Goal: Information Seeking & Learning: Learn about a topic

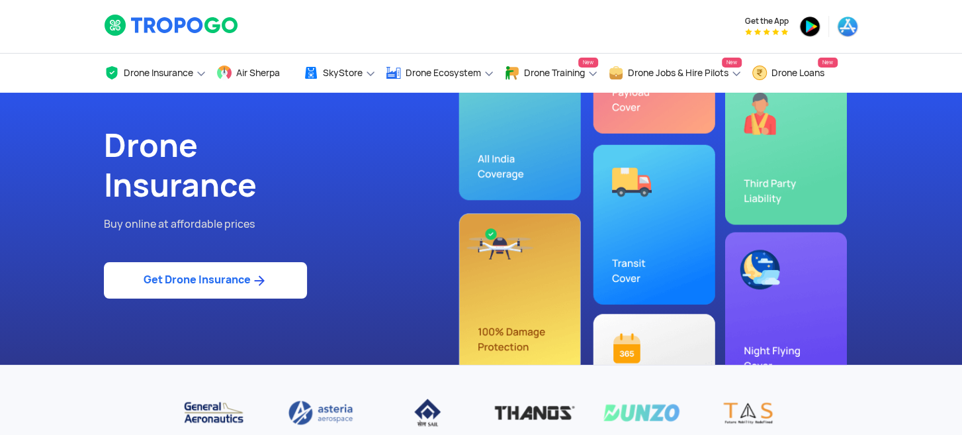
click at [241, 277] on link "Get Drone Insurance" at bounding box center [205, 280] width 203 height 36
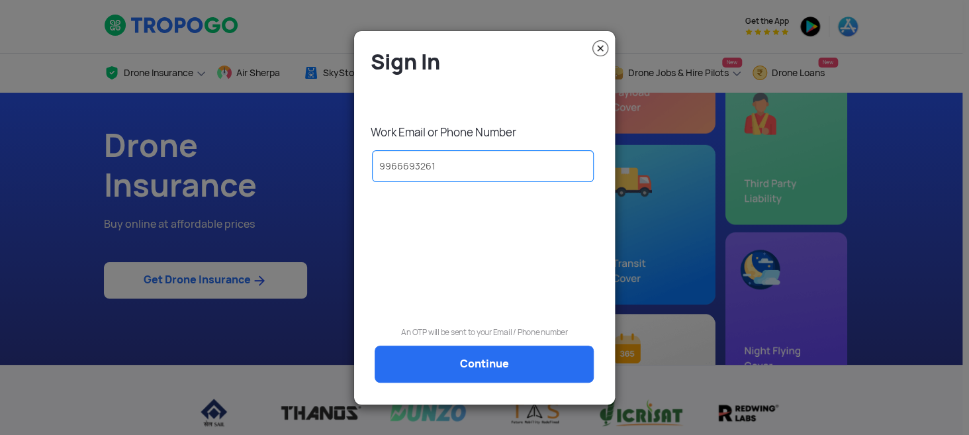
type input "9966693261"
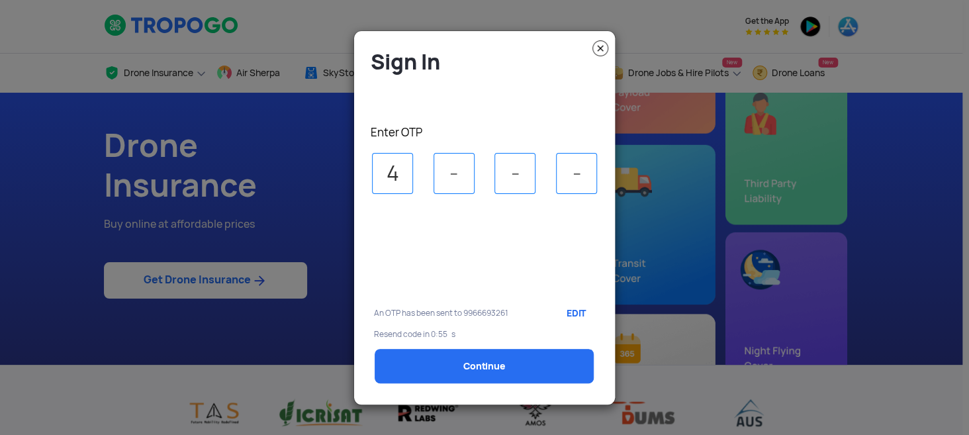
type input "4"
type input "7"
type input "6"
type input "0"
select select "1000000"
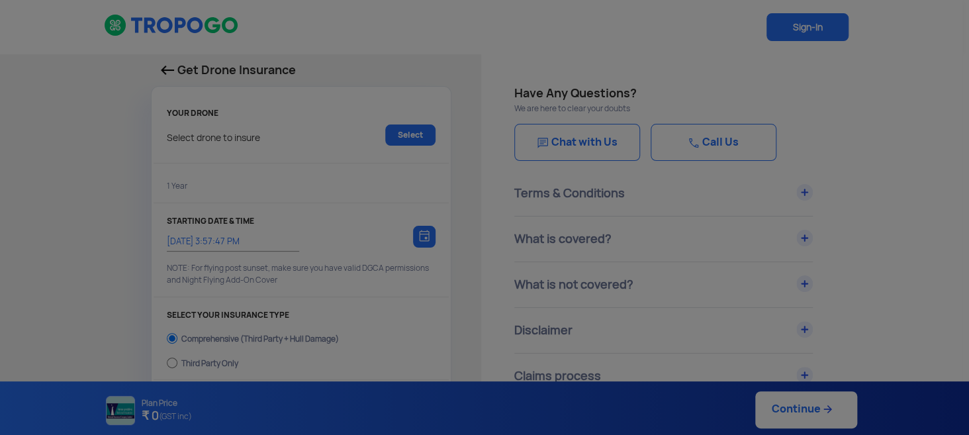
type input "21/8/2025, 4:07:00 PM"
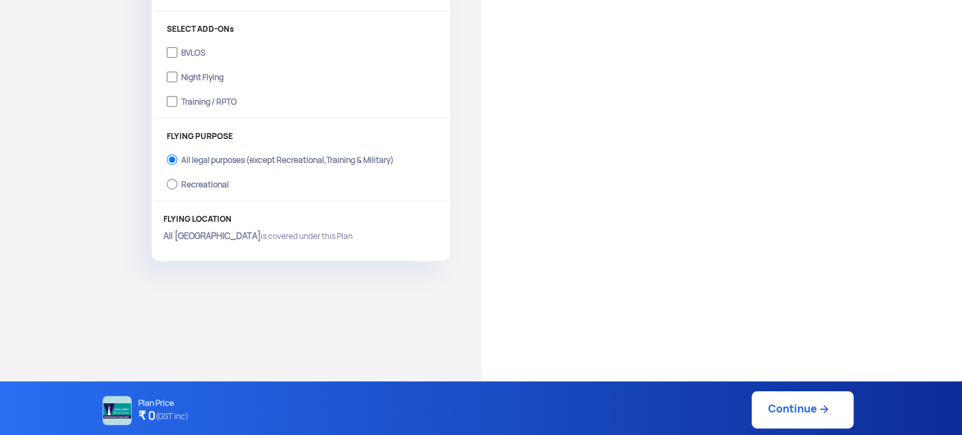
scroll to position [469, 0]
click at [171, 101] on input "Training / RPTO" at bounding box center [172, 99] width 11 height 19
checkbox input "true"
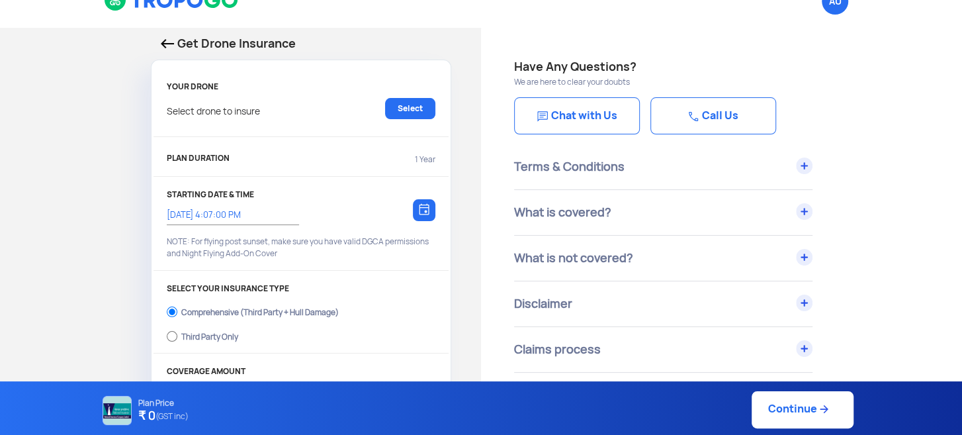
scroll to position [0, 0]
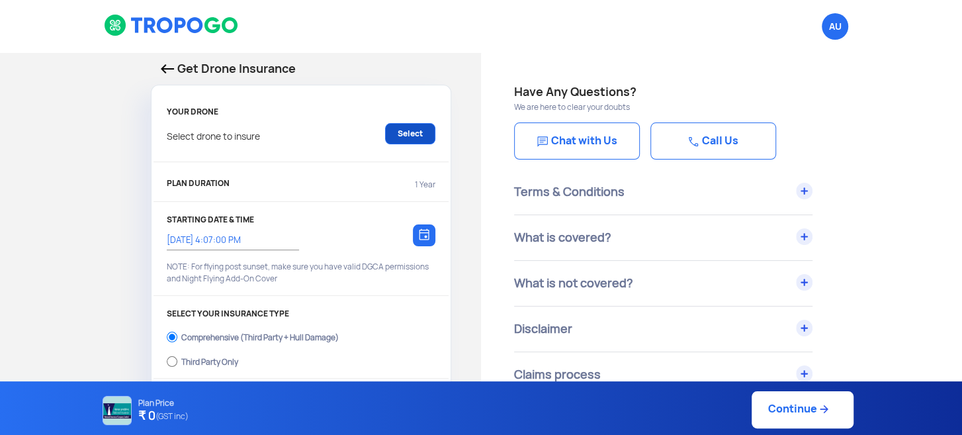
click at [415, 132] on link "Select" at bounding box center [410, 133] width 50 height 21
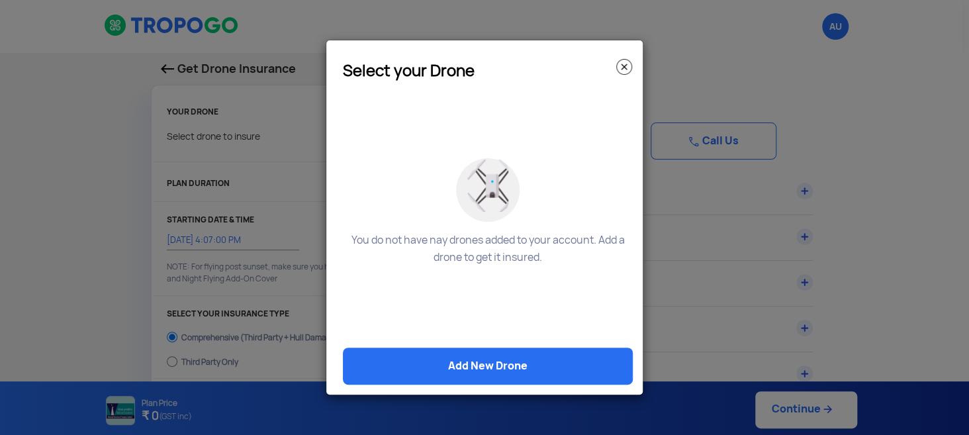
click at [621, 67] on img at bounding box center [624, 67] width 16 height 16
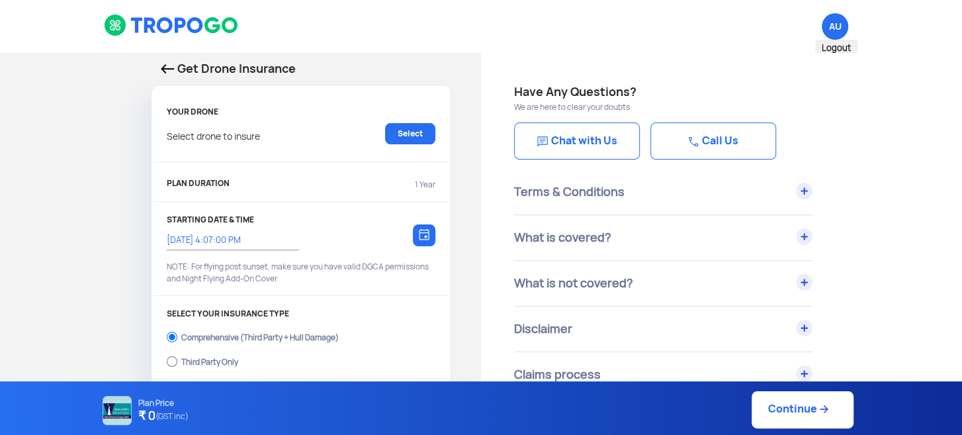
click at [838, 36] on span "AU Logout" at bounding box center [835, 26] width 26 height 26
click at [836, 24] on span "AU Logout" at bounding box center [835, 26] width 26 height 26
click at [165, 65] on img at bounding box center [167, 68] width 13 height 9
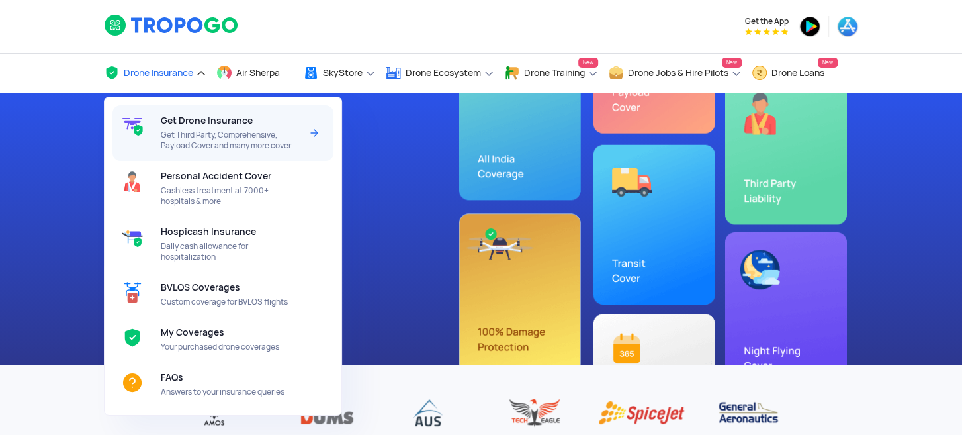
click at [200, 144] on span "Get Third Party, Comprehensive, Payload Cover and many more cover" at bounding box center [231, 140] width 140 height 21
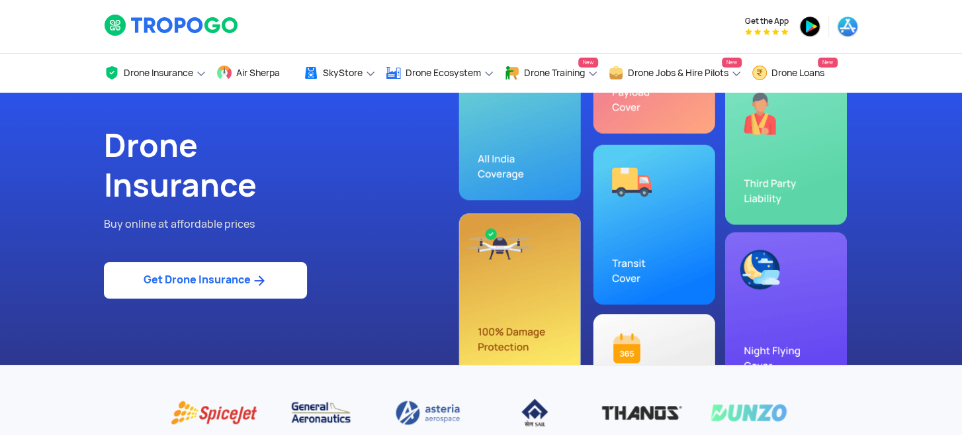
click at [848, 19] on img at bounding box center [847, 26] width 21 height 21
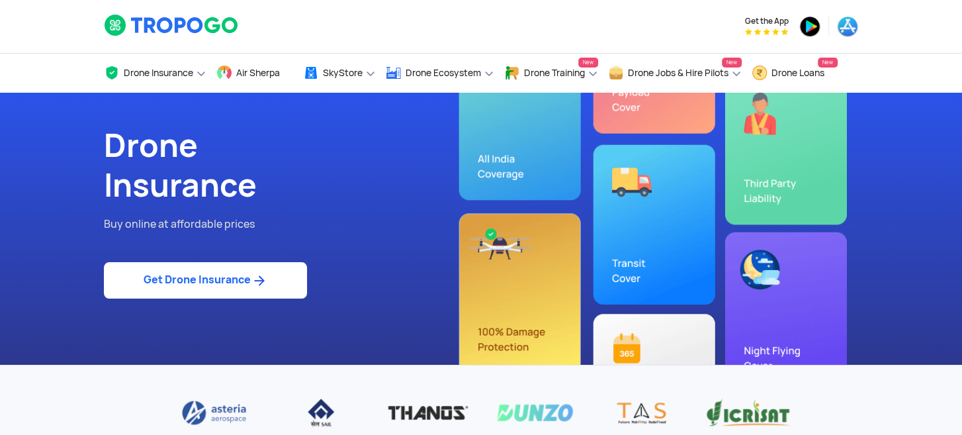
click at [844, 29] on img at bounding box center [847, 26] width 21 height 21
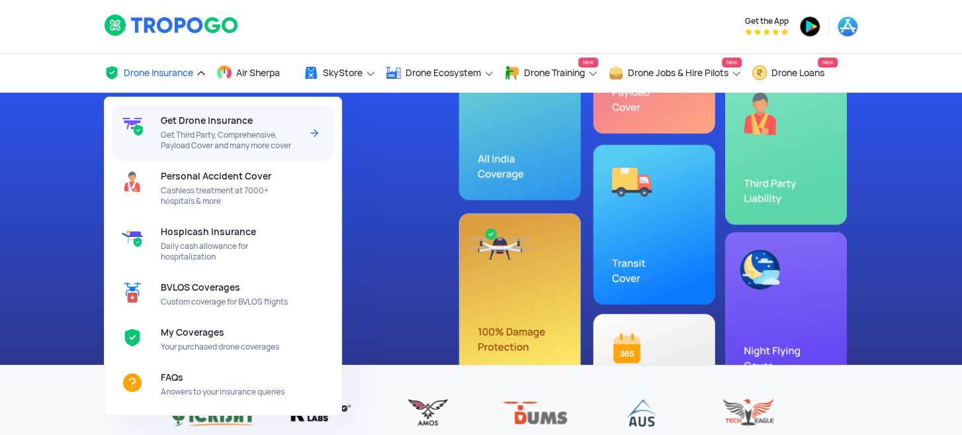
click at [191, 130] on span "Get Third Party, Comprehensive, Payload Cover and many more cover" at bounding box center [231, 140] width 140 height 21
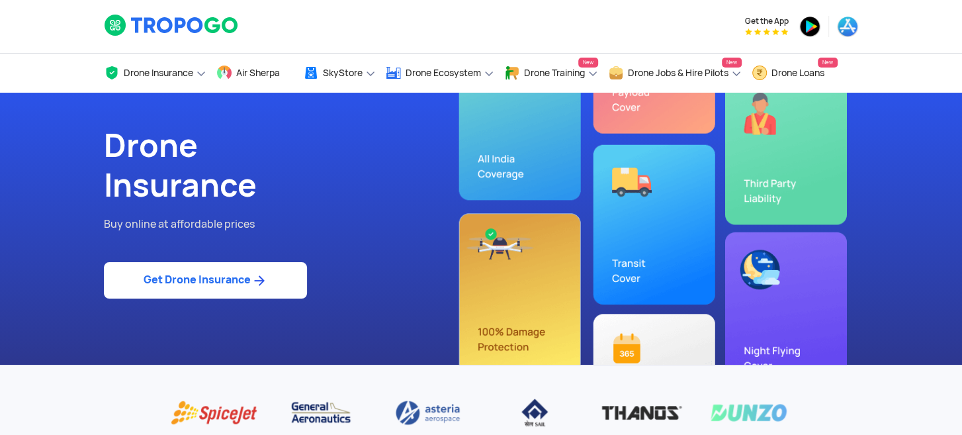
click at [185, 284] on link "Get Drone Insurance" at bounding box center [205, 280] width 203 height 36
select select "1000000"
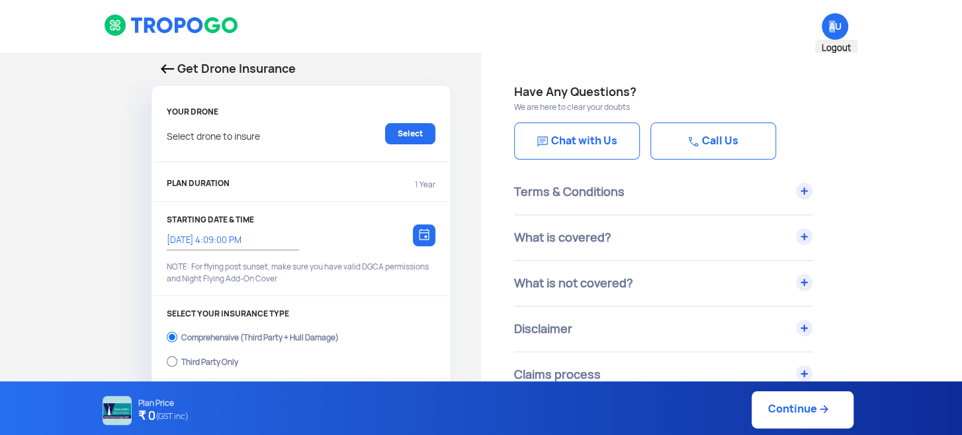
drag, startPoint x: 826, startPoint y: 42, endPoint x: 836, endPoint y: 33, distance: 13.6
click at [836, 33] on li "AU Logout" at bounding box center [835, 26] width 46 height 53
click at [836, 33] on span "AU Logout" at bounding box center [835, 26] width 26 height 26
click at [836, 48] on span "Logout" at bounding box center [836, 48] width 42 height 17
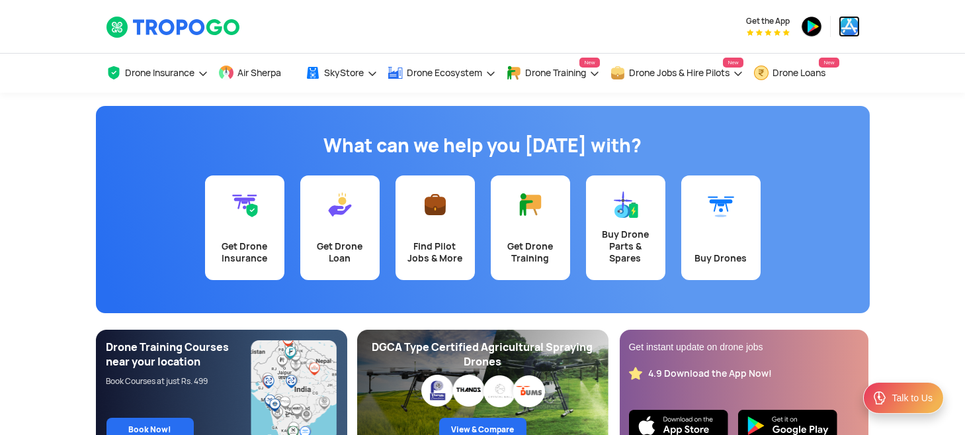
click at [848, 32] on img at bounding box center [849, 26] width 21 height 21
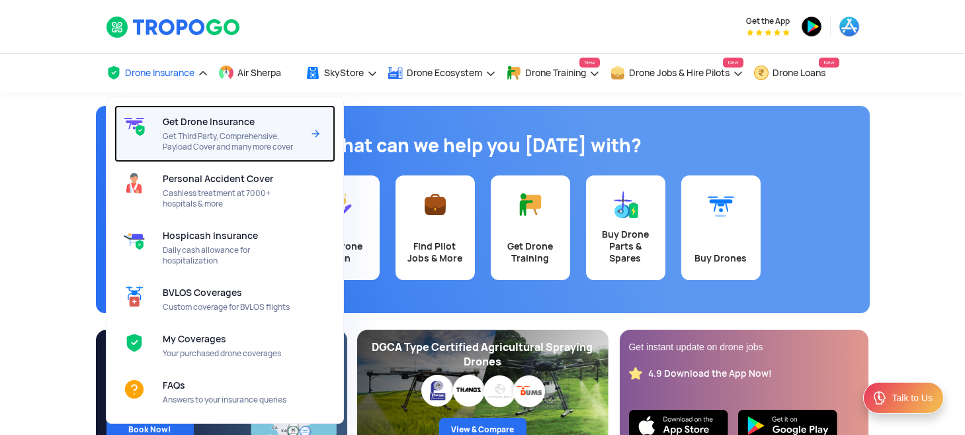
click at [177, 132] on span "Get Third Party, Comprehensive, Payload Cover and many more cover" at bounding box center [233, 141] width 140 height 21
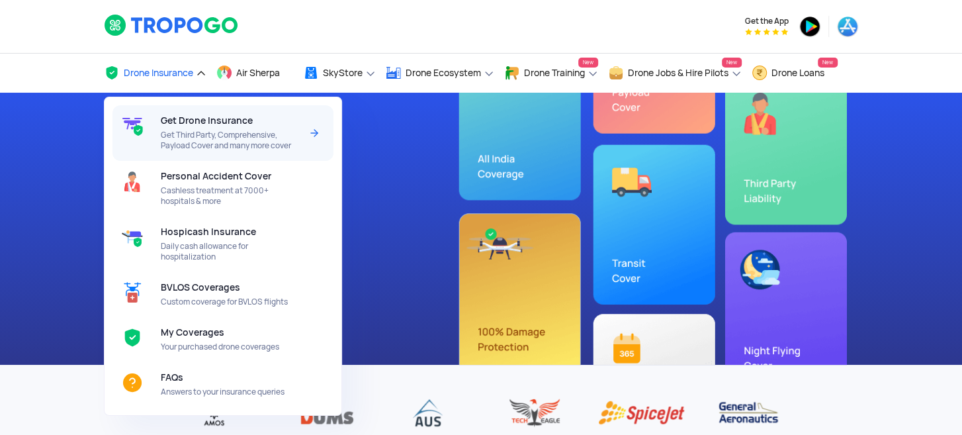
click at [186, 126] on span "Get Drone Insurance" at bounding box center [207, 120] width 92 height 11
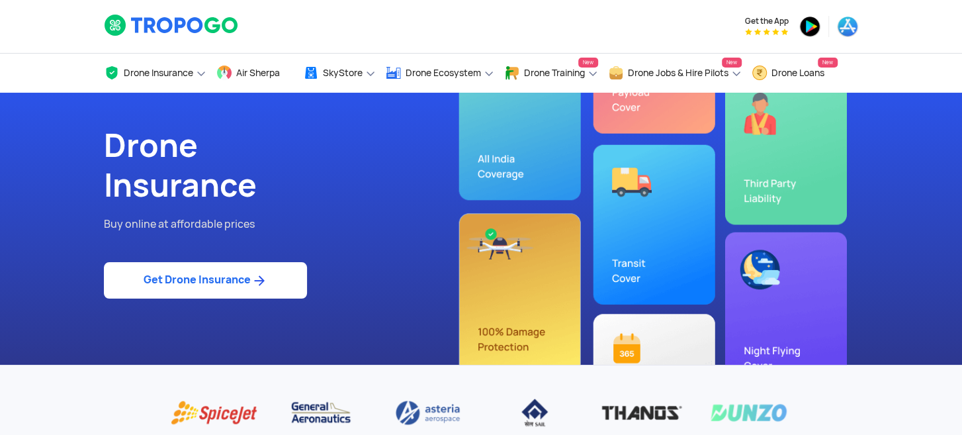
scroll to position [183, 0]
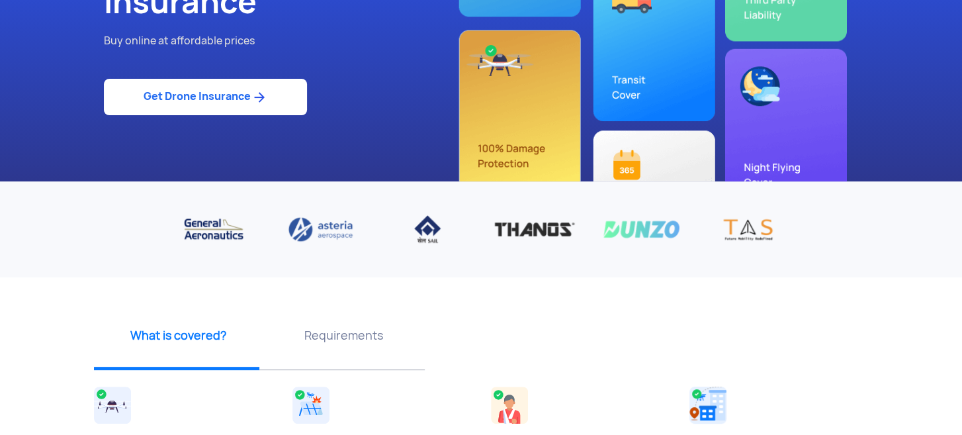
click at [345, 341] on p "Requirements" at bounding box center [343, 335] width 155 height 17
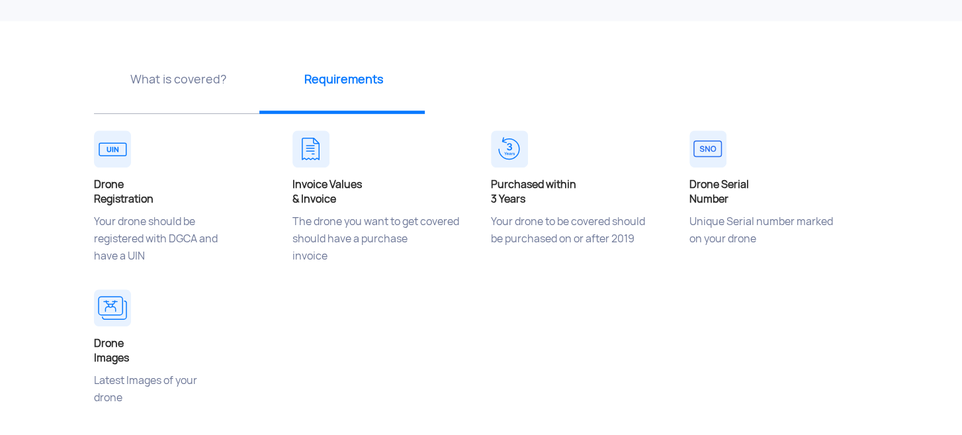
scroll to position [0, 0]
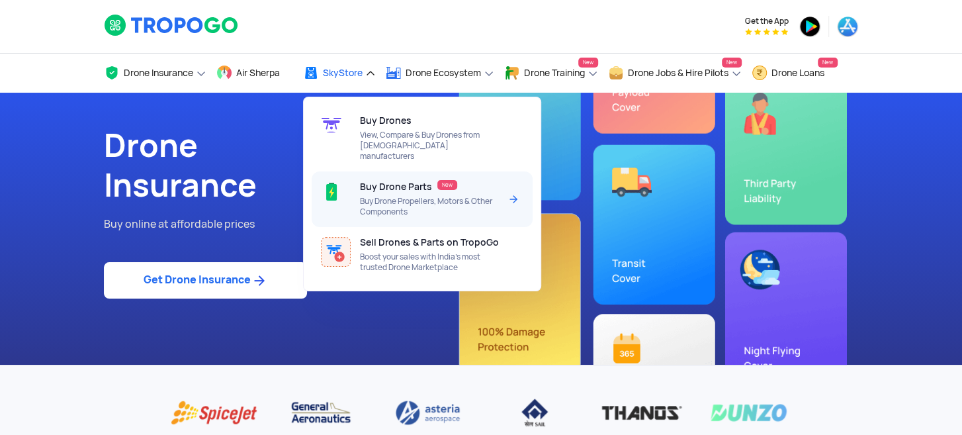
click at [400, 181] on span "Buy Drone Parts" at bounding box center [396, 186] width 72 height 11
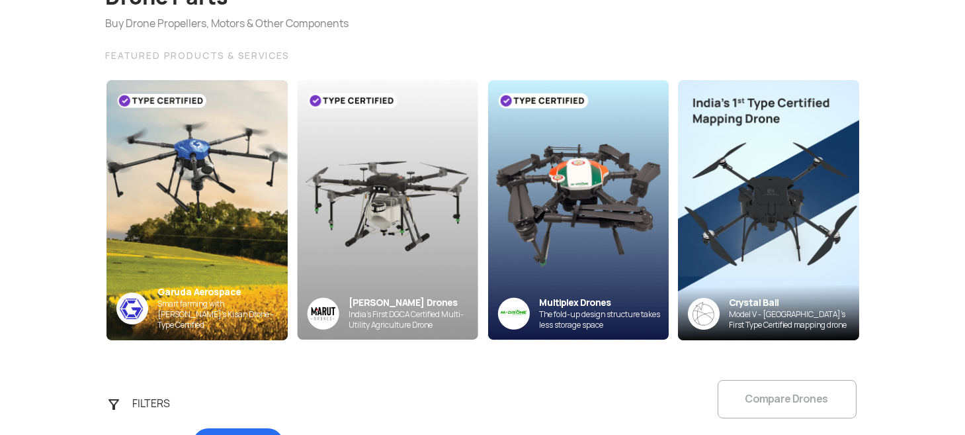
scroll to position [127, 0]
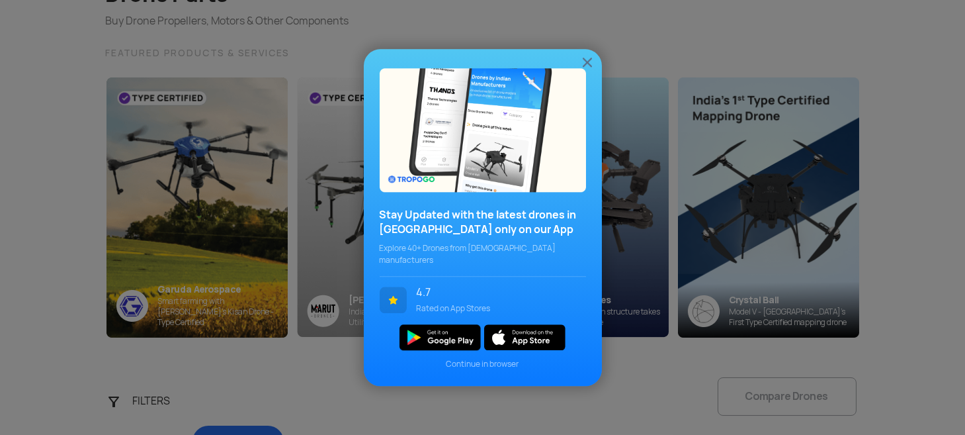
click at [589, 67] on img at bounding box center [588, 62] width 16 height 16
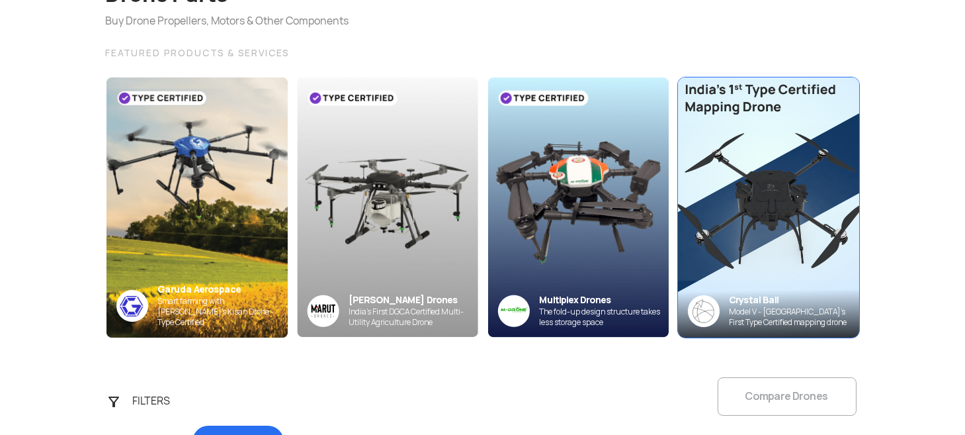
click at [794, 224] on img at bounding box center [768, 207] width 199 height 286
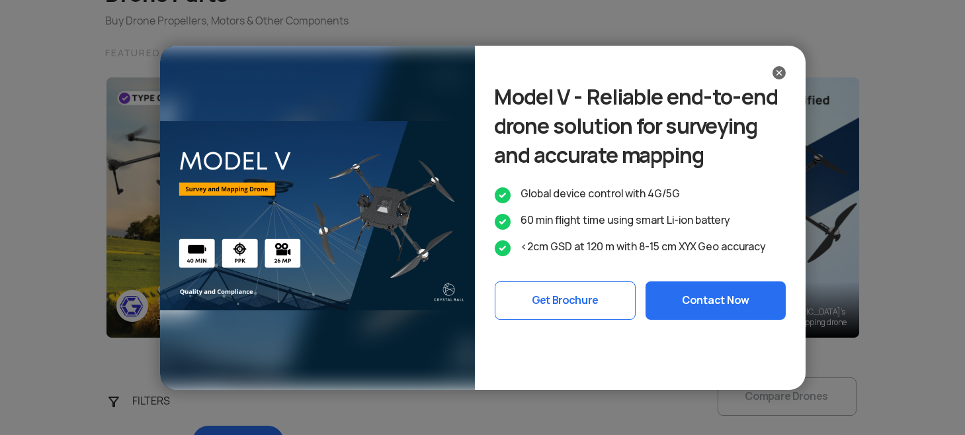
click at [778, 74] on img at bounding box center [779, 72] width 13 height 13
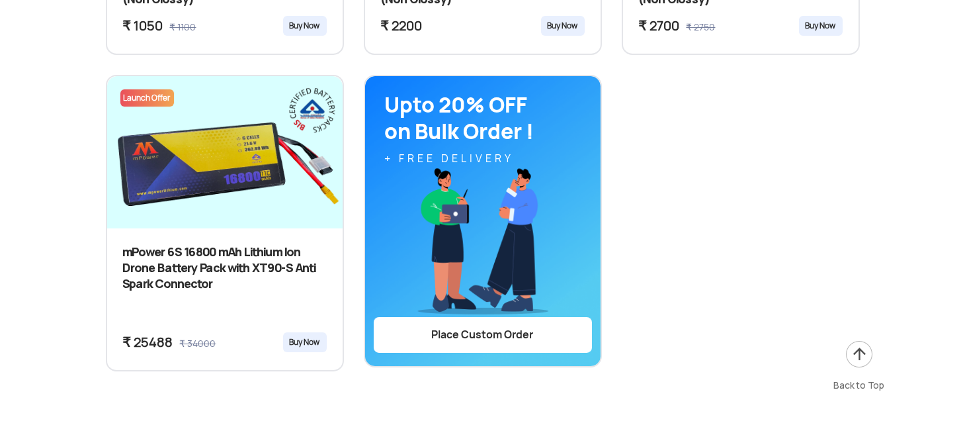
scroll to position [1479, 0]
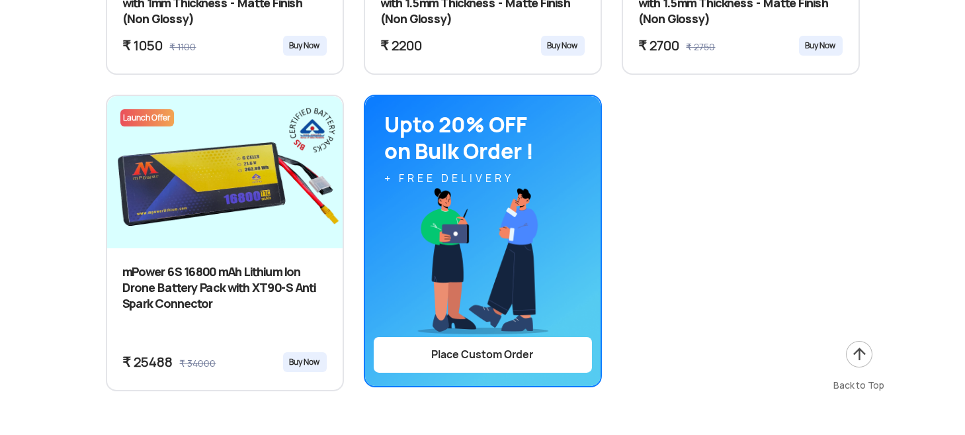
click at [486, 229] on div "Upto 20% OFF on Bulk Order ! + FREE DELIVERY Place Custom Order" at bounding box center [483, 241] width 236 height 290
click at [470, 359] on button "Place Custom Order" at bounding box center [483, 355] width 218 height 36
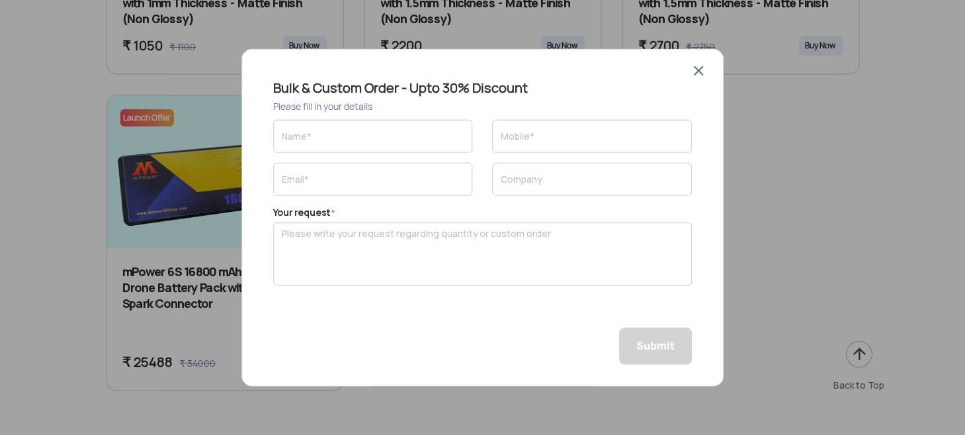
click at [699, 75] on img at bounding box center [699, 70] width 16 height 16
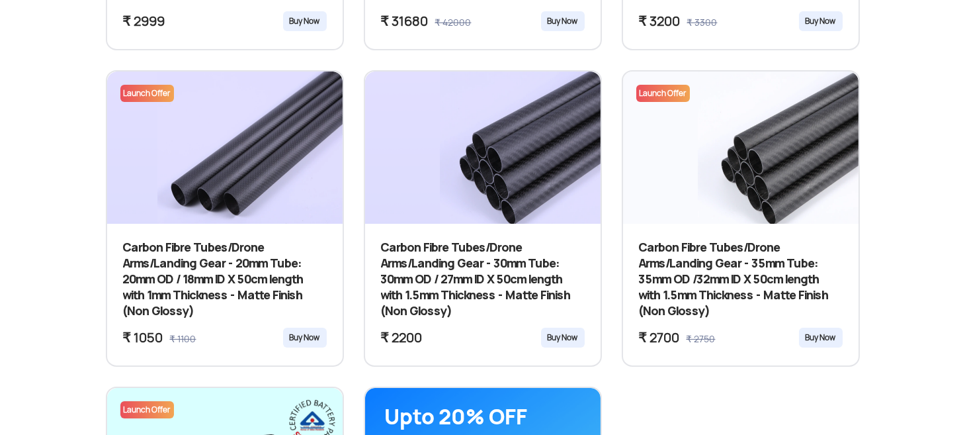
scroll to position [1187, 0]
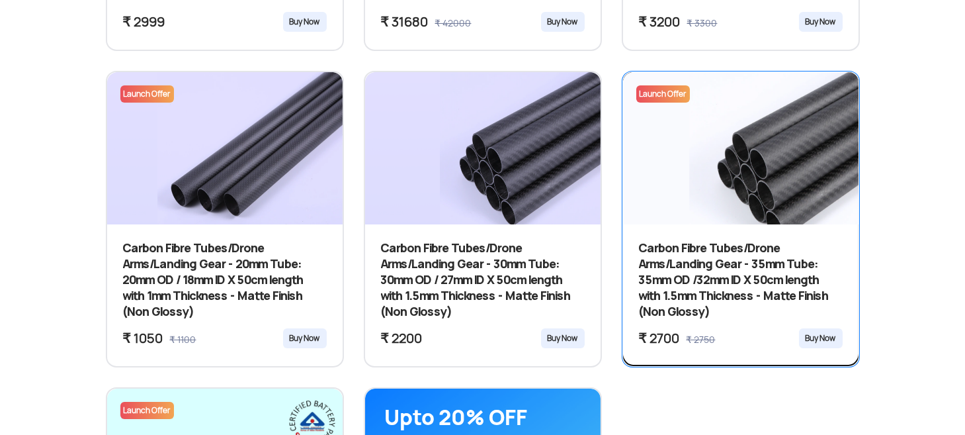
click at [728, 228] on div "Carbon Fibre Tubes/Drone Arms/Landing Gear - 35mm Tube: 35mm OD /32mm ID X 50cm…" at bounding box center [741, 294] width 236 height 140
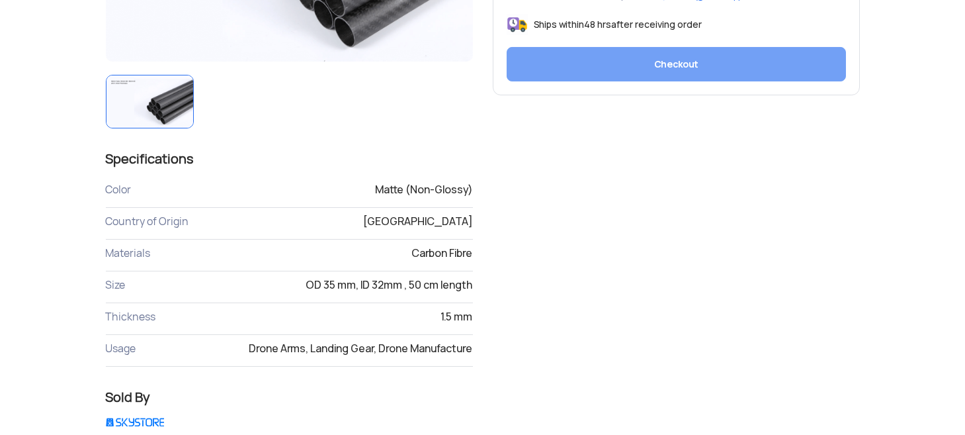
scroll to position [472, 0]
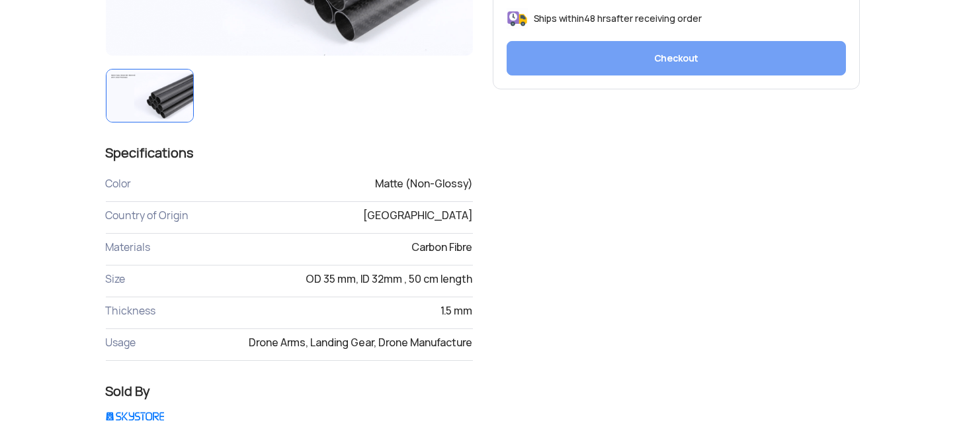
click at [142, 413] on img at bounding box center [135, 416] width 58 height 8
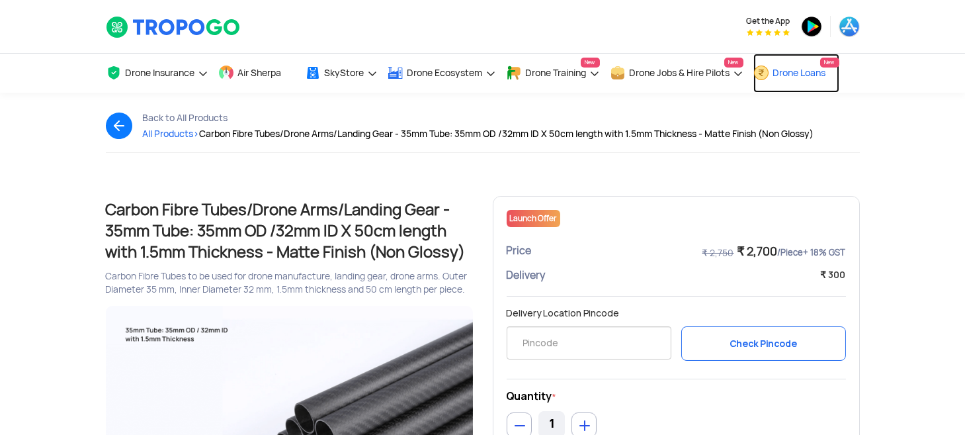
click at [789, 72] on span "Drone Loans" at bounding box center [799, 72] width 53 height 11
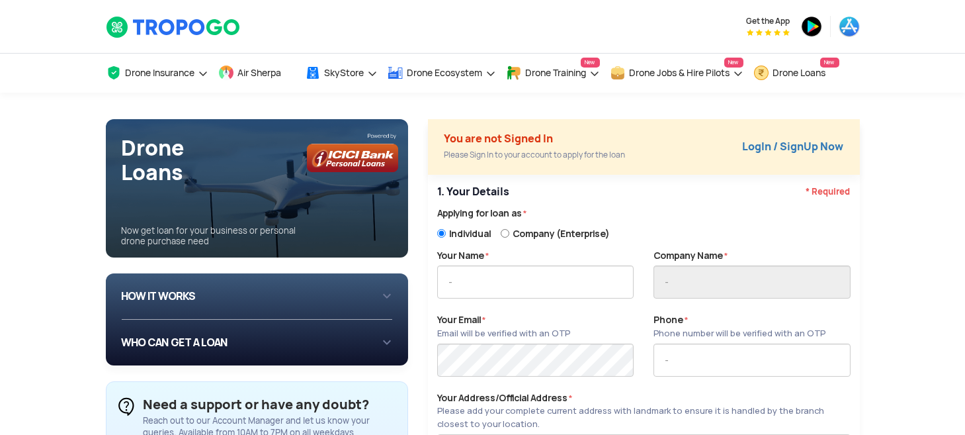
click at [320, 291] on div "HOW IT WORKS 1 Login/Create you account with your email or phone number 2 Fill …" at bounding box center [257, 296] width 271 height 24
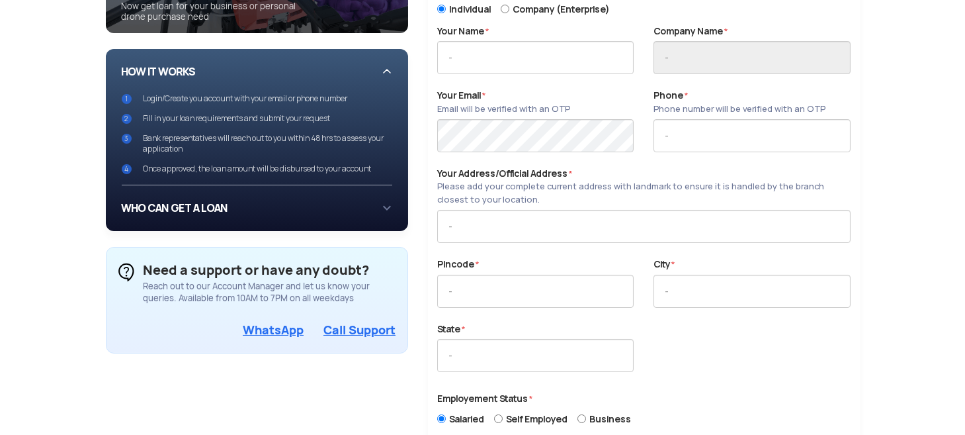
scroll to position [226, 0]
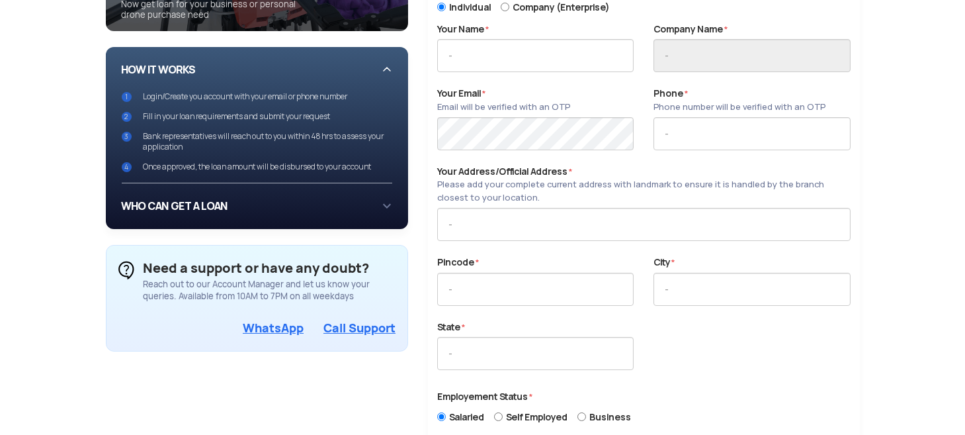
click at [221, 212] on div "WHO CAN GET A LOAN If you are an individual looking to: Buy drone for personal …" at bounding box center [257, 206] width 271 height 24
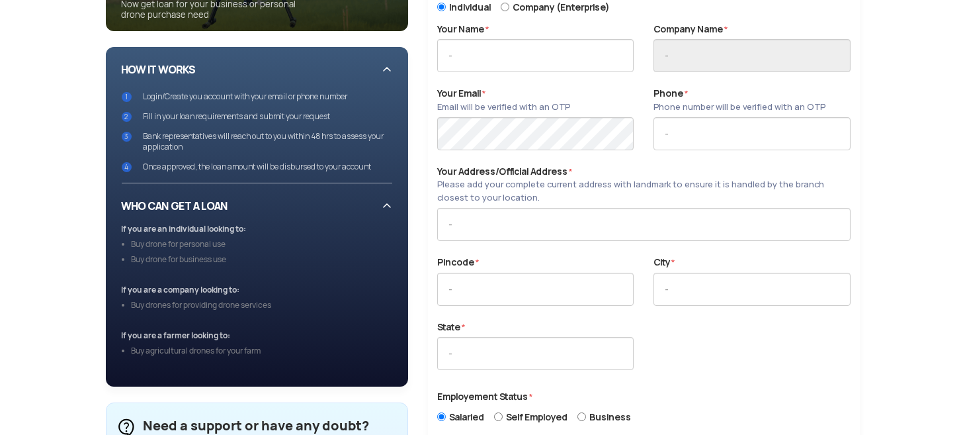
click at [214, 349] on li "Buy agricultural drones for your farm" at bounding box center [262, 348] width 261 height 15
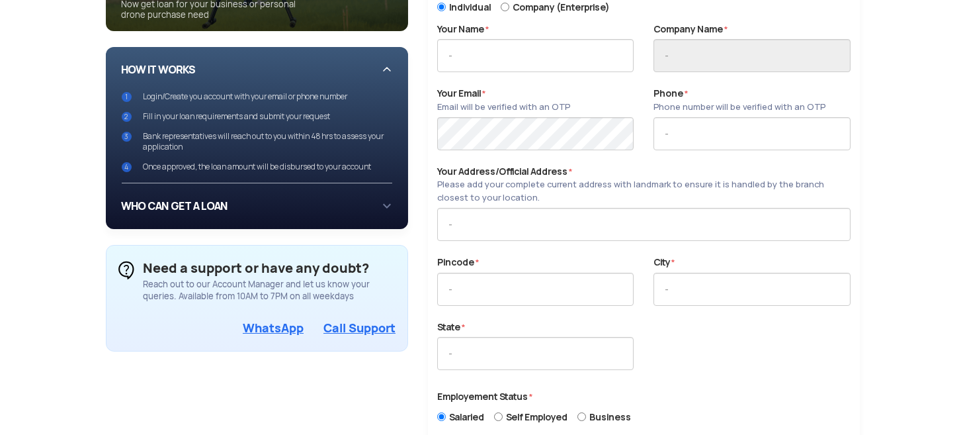
scroll to position [0, 0]
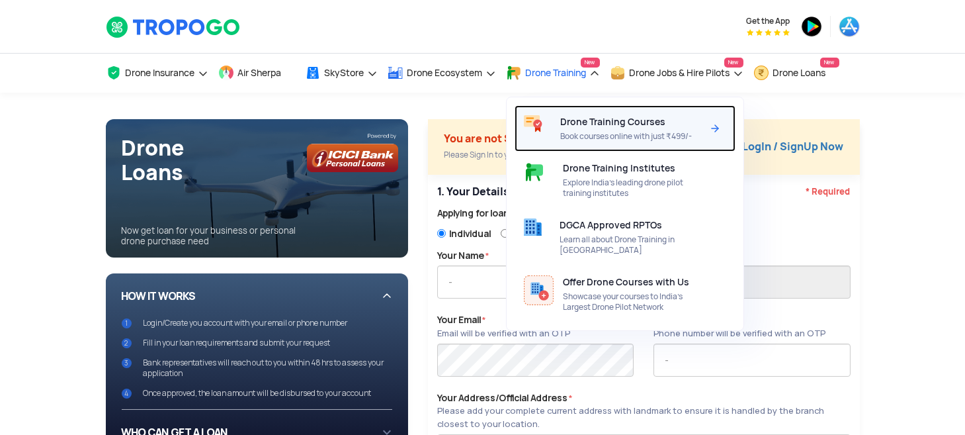
click at [586, 124] on span "Drone Training Courses" at bounding box center [612, 121] width 105 height 11
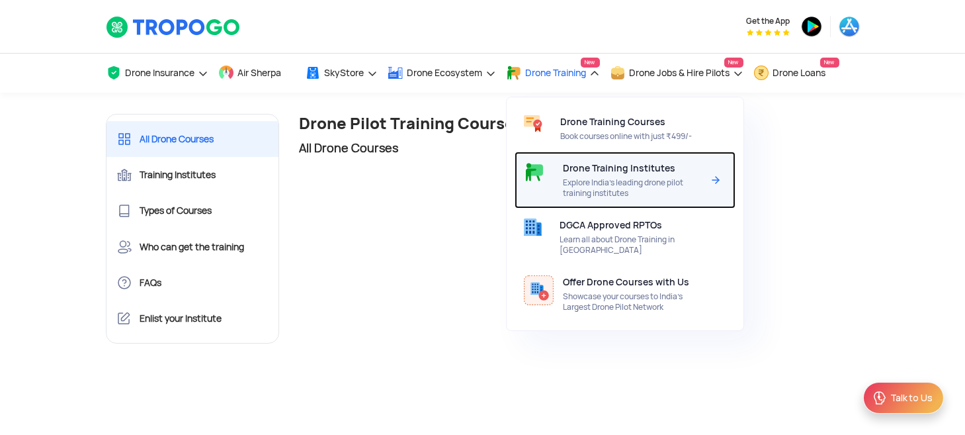
click at [573, 178] on span "Explore India’s leading drone pilot training institutes" at bounding box center [633, 187] width 140 height 21
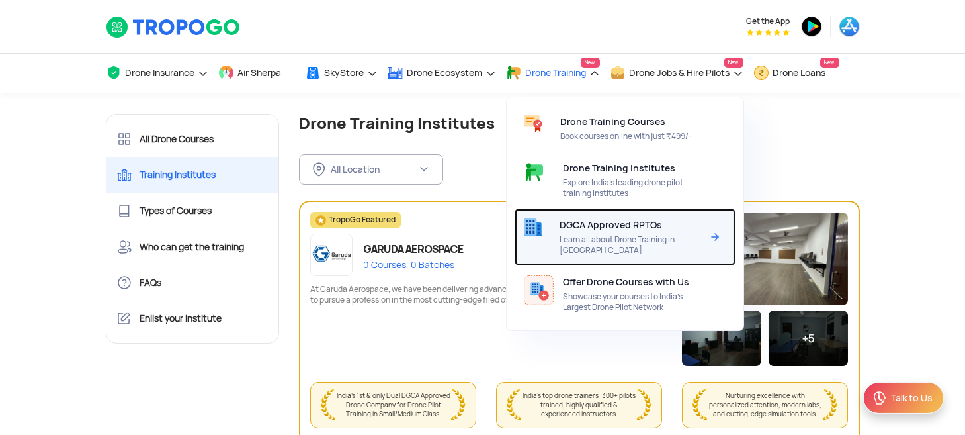
click at [578, 234] on span "Learn all about Drone Training in [GEOGRAPHIC_DATA]" at bounding box center [631, 244] width 142 height 21
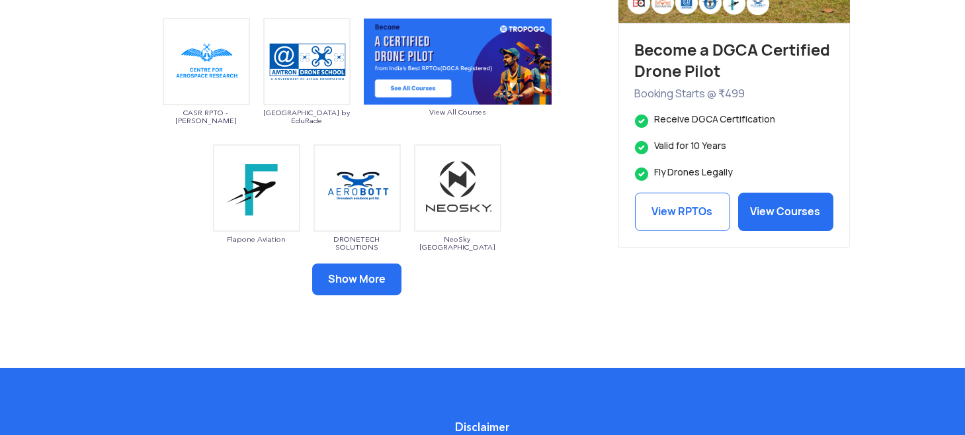
scroll to position [776, 0]
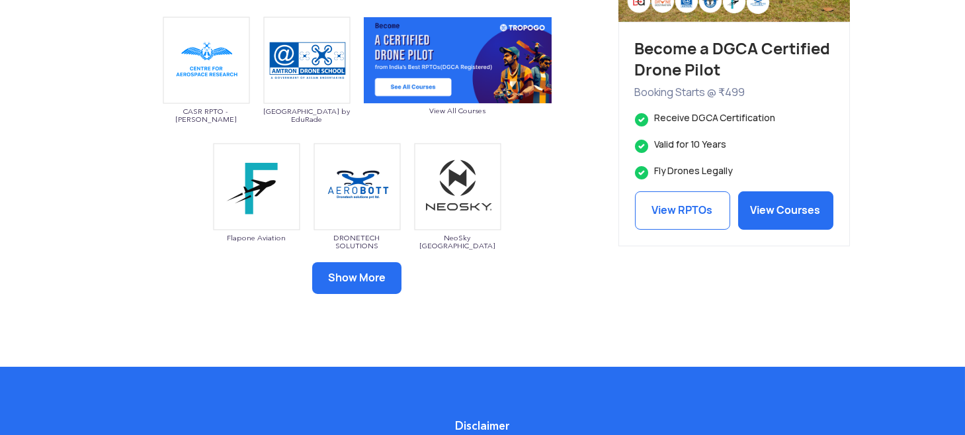
click at [359, 271] on button "Show More" at bounding box center [356, 278] width 89 height 32
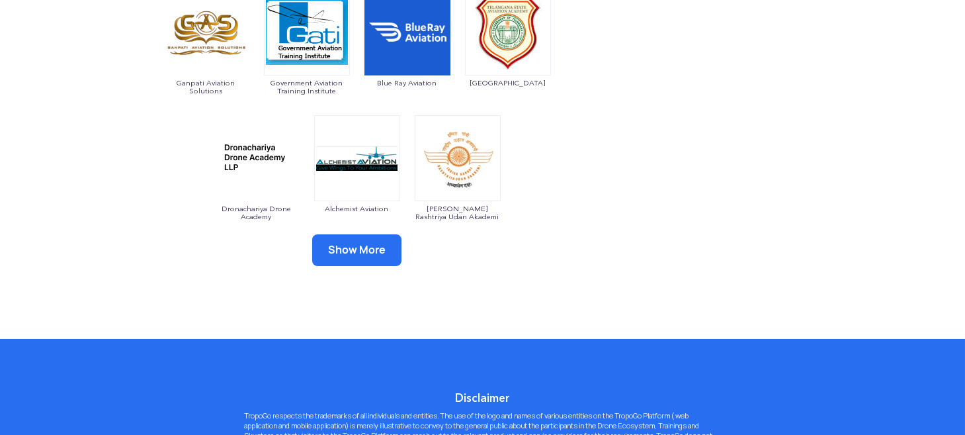
scroll to position [1057, 0]
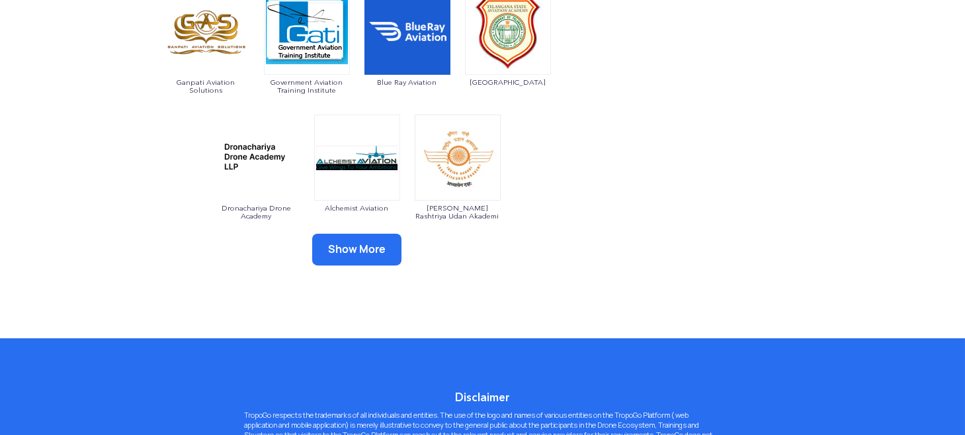
click at [372, 245] on button "Show More" at bounding box center [356, 250] width 89 height 32
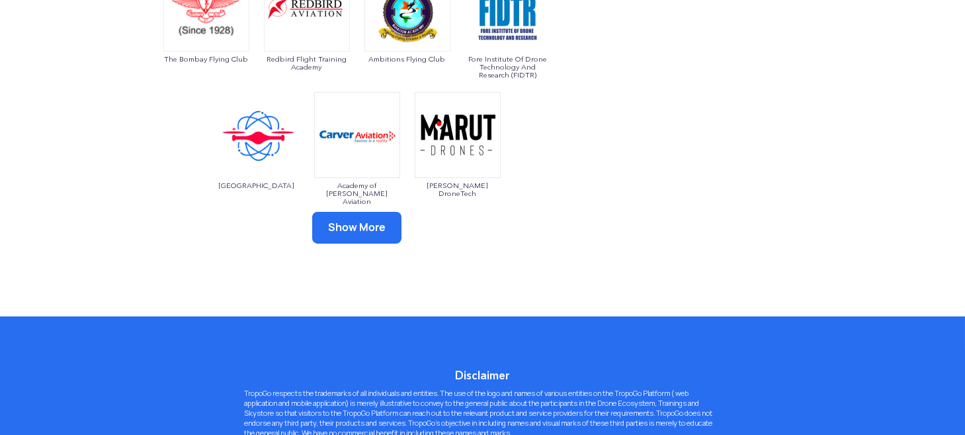
scroll to position [1332, 0]
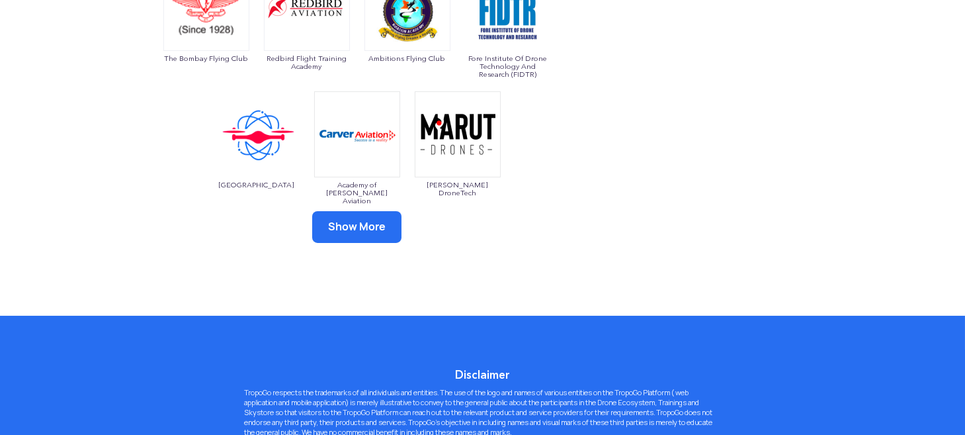
click at [385, 224] on button "Show More" at bounding box center [356, 227] width 89 height 32
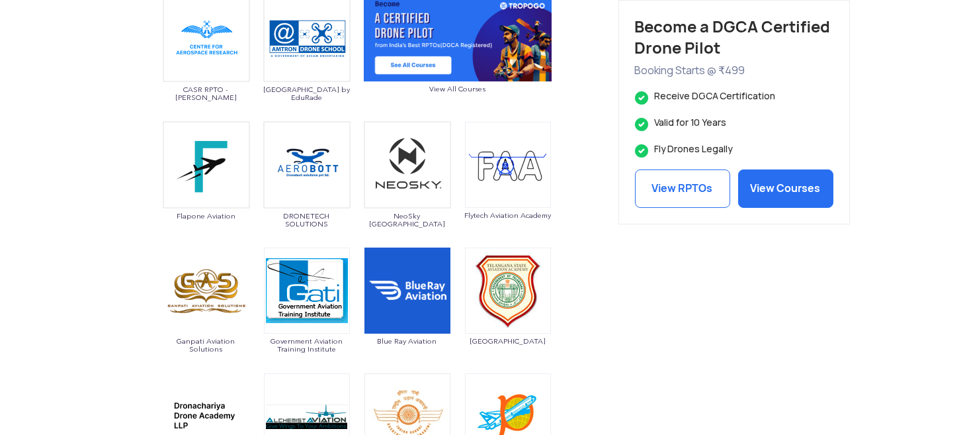
scroll to position [798, 0]
